Goal: Entertainment & Leisure: Browse casually

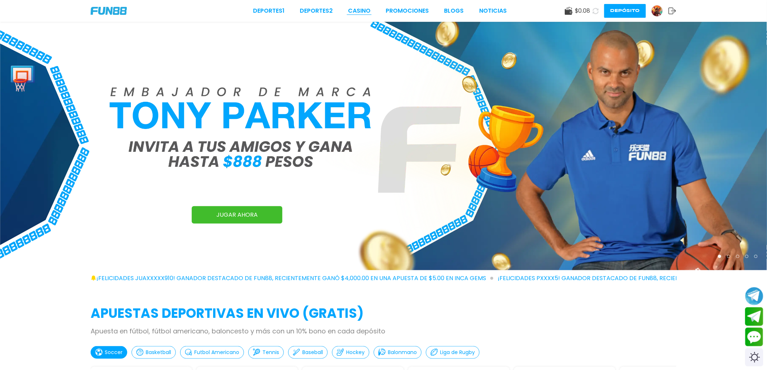
click at [369, 10] on link "CASINO" at bounding box center [359, 11] width 22 height 9
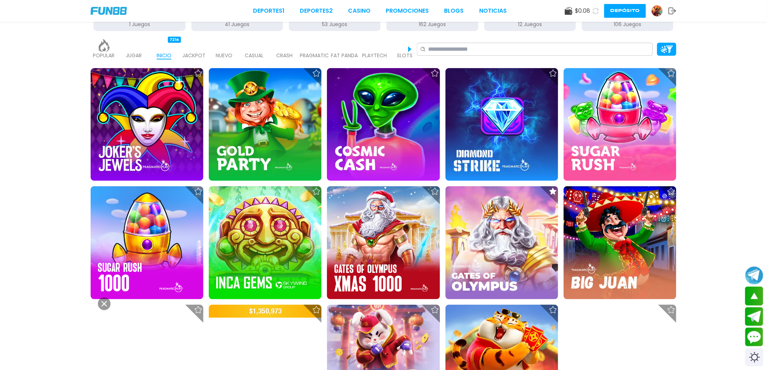
scroll to position [121, 0]
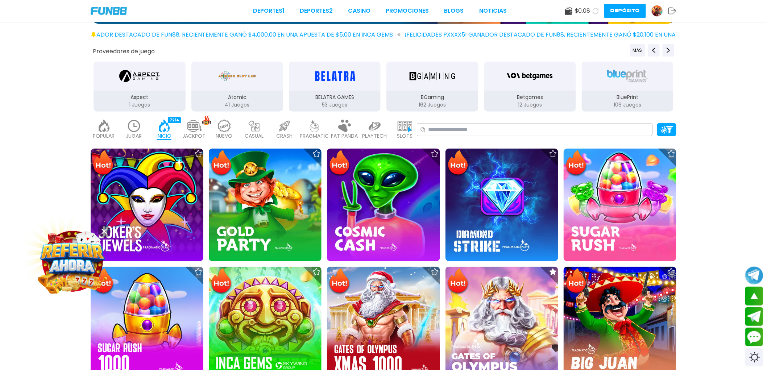
click at [404, 126] on img at bounding box center [405, 126] width 15 height 13
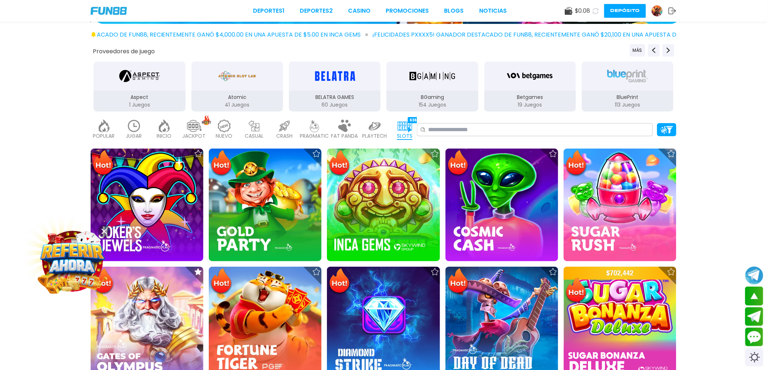
scroll to position [242, 0]
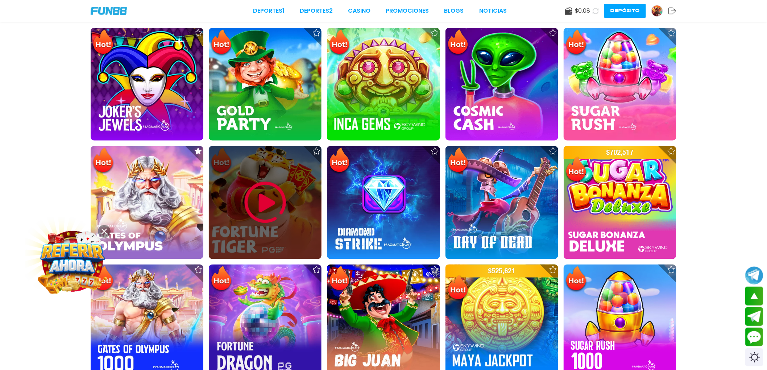
click at [265, 191] on img at bounding box center [266, 203] width 44 height 44
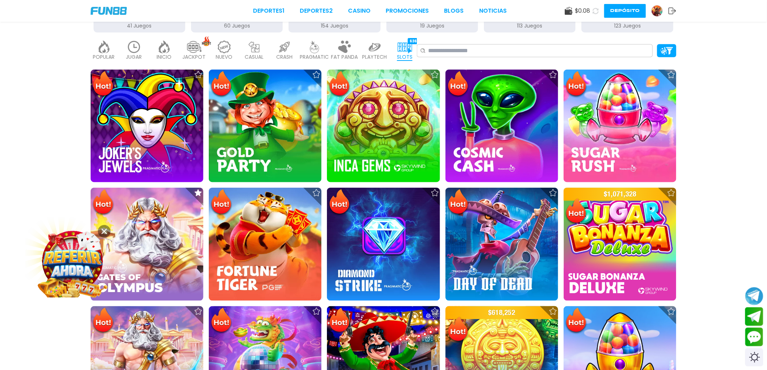
scroll to position [201, 0]
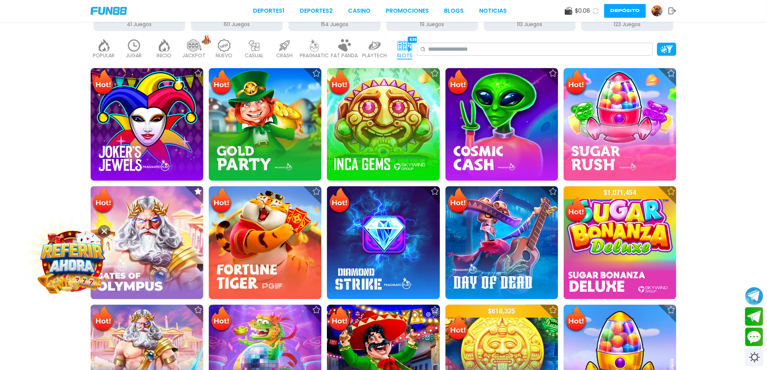
click at [107, 231] on button at bounding box center [104, 231] width 13 height 13
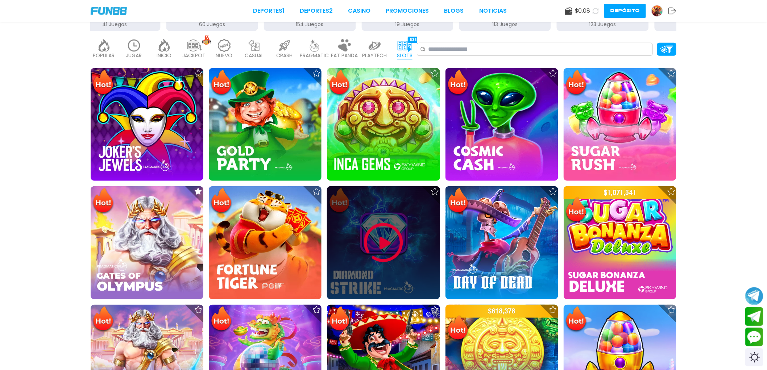
click at [392, 255] on img at bounding box center [384, 243] width 44 height 44
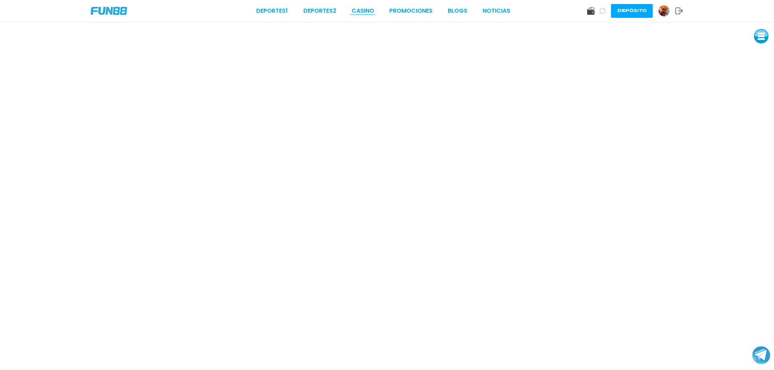
click at [374, 9] on link "CASINO" at bounding box center [362, 11] width 22 height 9
